Goal: Information Seeking & Learning: Learn about a topic

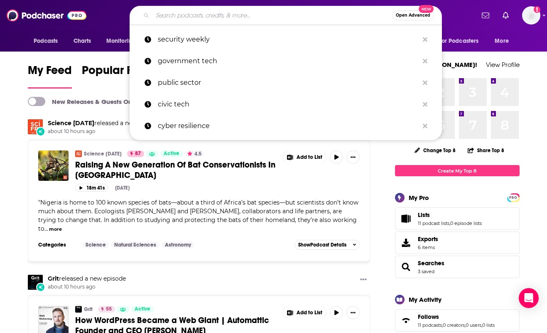
click at [178, 11] on input "Search podcasts, credits, & more..." at bounding box center [272, 15] width 240 height 13
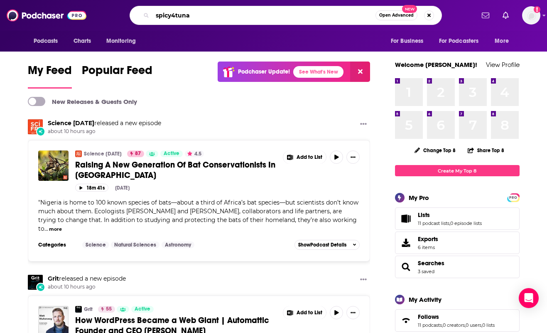
type input "spicy4tuna"
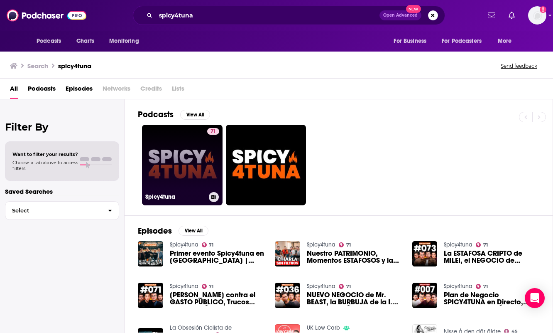
click at [198, 149] on link "71 Spicy4tuna" at bounding box center [182, 165] width 81 height 81
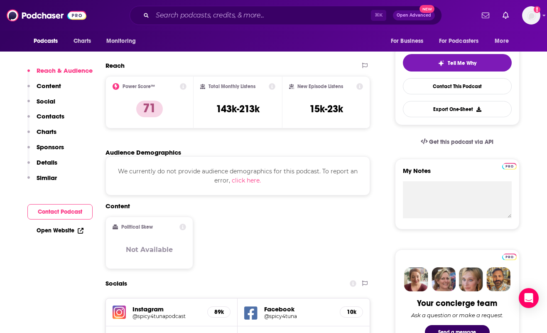
scroll to position [161, 0]
